Goal: Navigation & Orientation: Find specific page/section

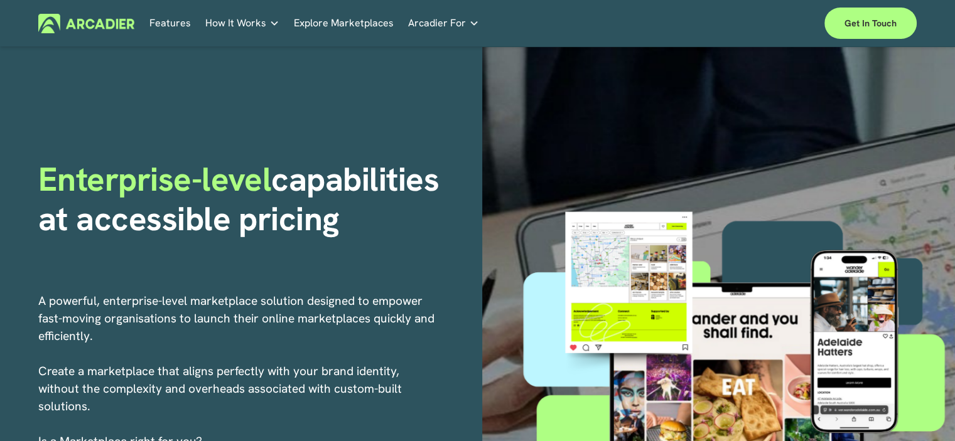
click at [167, 26] on link "Features" at bounding box center [169, 23] width 41 height 19
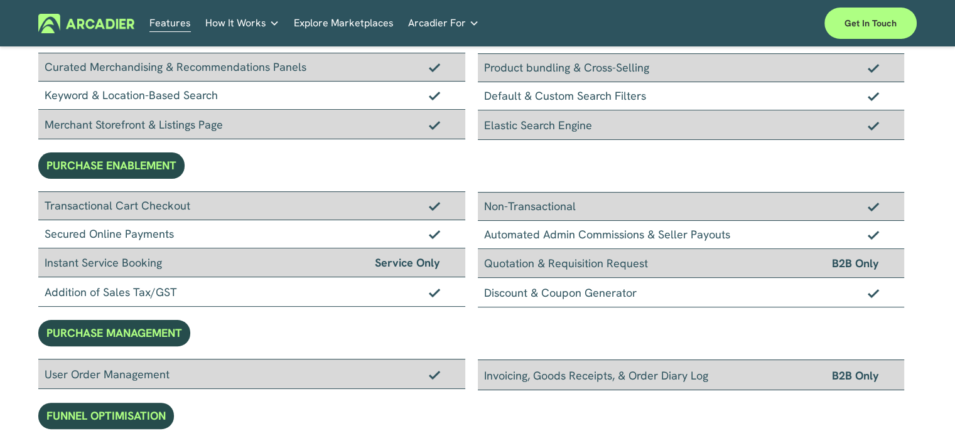
scroll to position [377, 0]
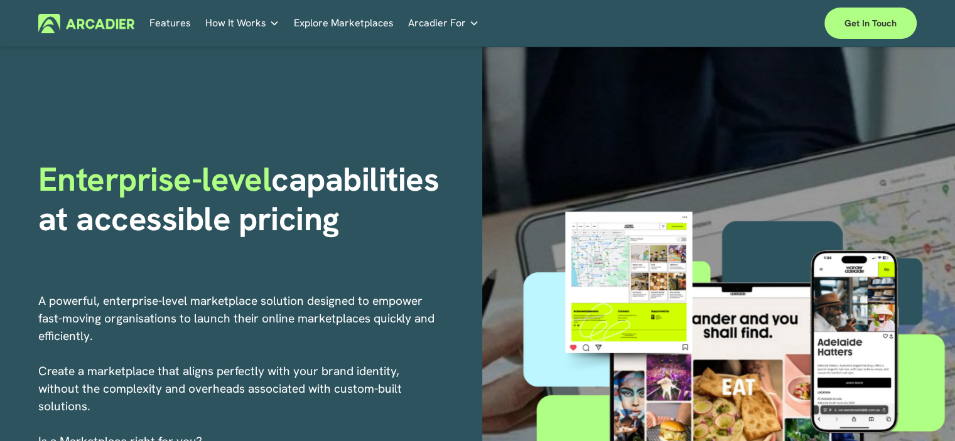
click at [363, 29] on link "Explore Marketplaces" at bounding box center [344, 23] width 100 height 19
